Goal: Check status: Check status

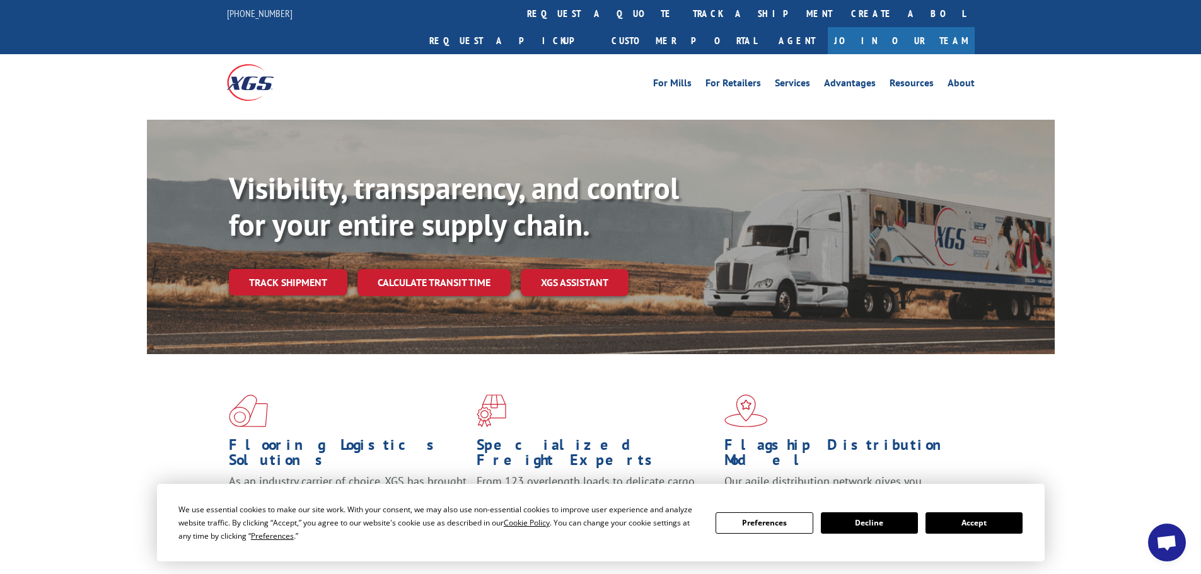
click at [287, 269] on link "Track shipment" at bounding box center [288, 282] width 119 height 26
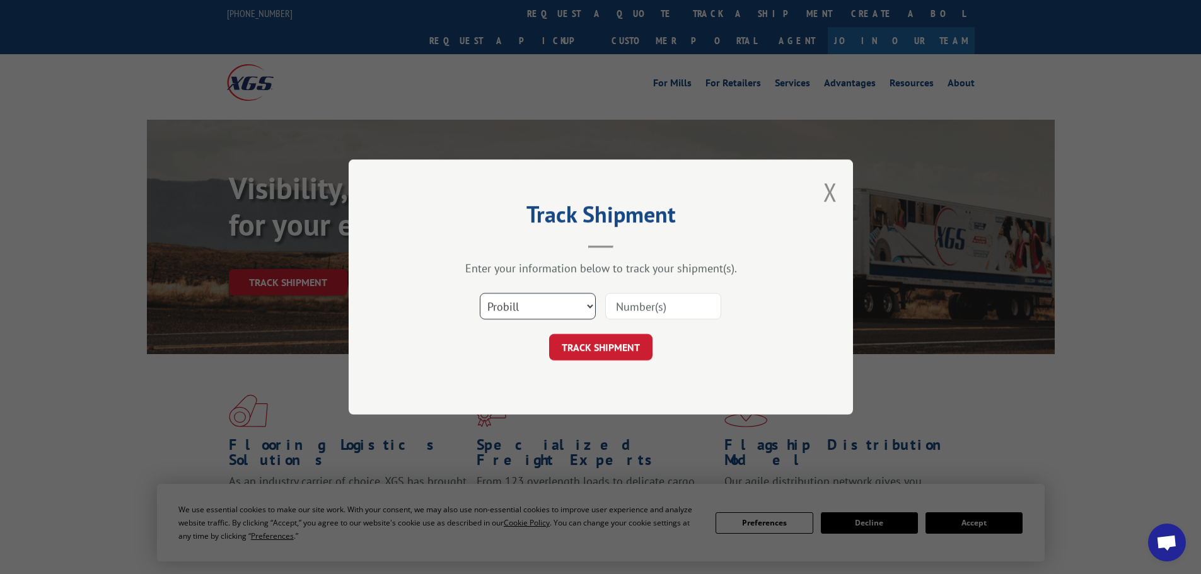
click at [590, 306] on select "Select category... Probill BOL PO" at bounding box center [538, 306] width 116 height 26
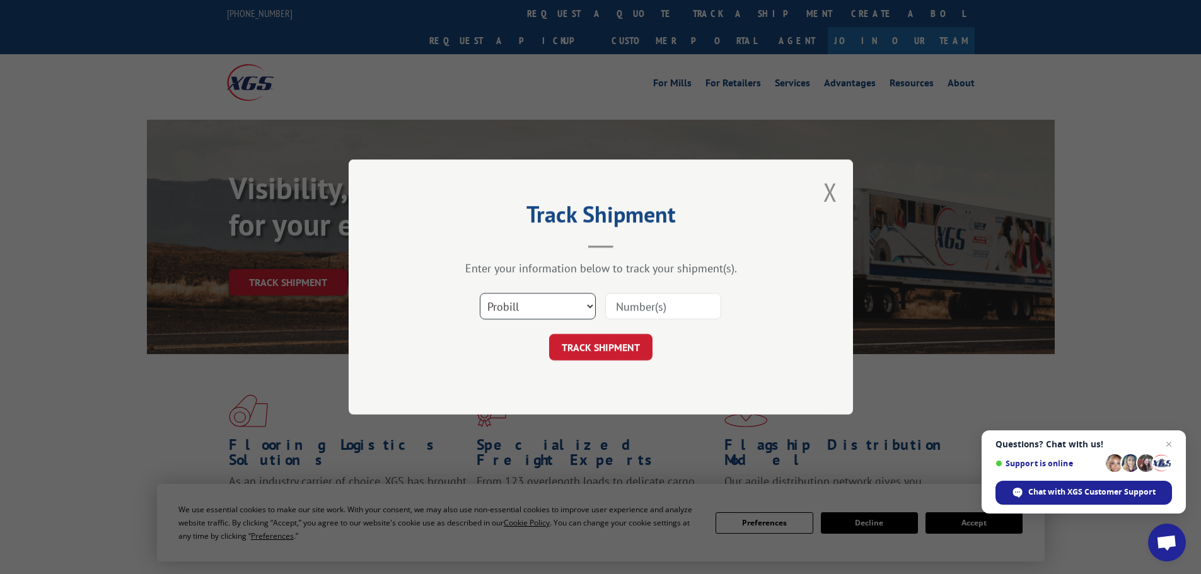
select select "bol"
click at [480, 293] on select "Select category... Probill BOL PO" at bounding box center [538, 306] width 116 height 26
click at [638, 303] on input at bounding box center [663, 306] width 116 height 26
paste input "7042699"
type input "7042699"
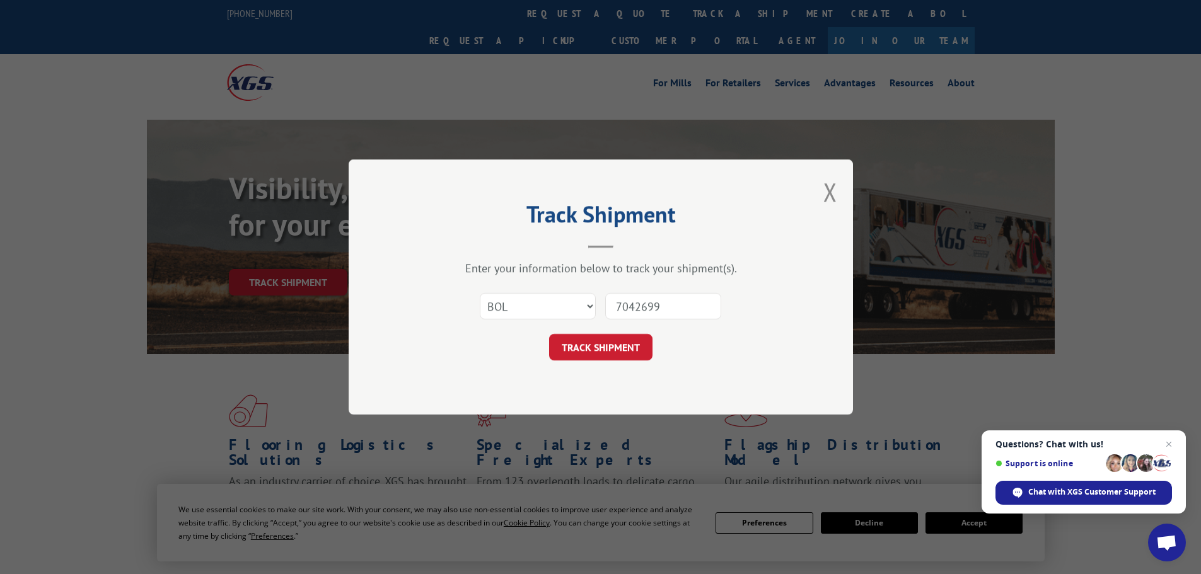
drag, startPoint x: 606, startPoint y: 349, endPoint x: 595, endPoint y: 349, distance: 10.7
click at [606, 348] on button "TRACK SHIPMENT" at bounding box center [600, 347] width 103 height 26
